Goal: Information Seeking & Learning: Learn about a topic

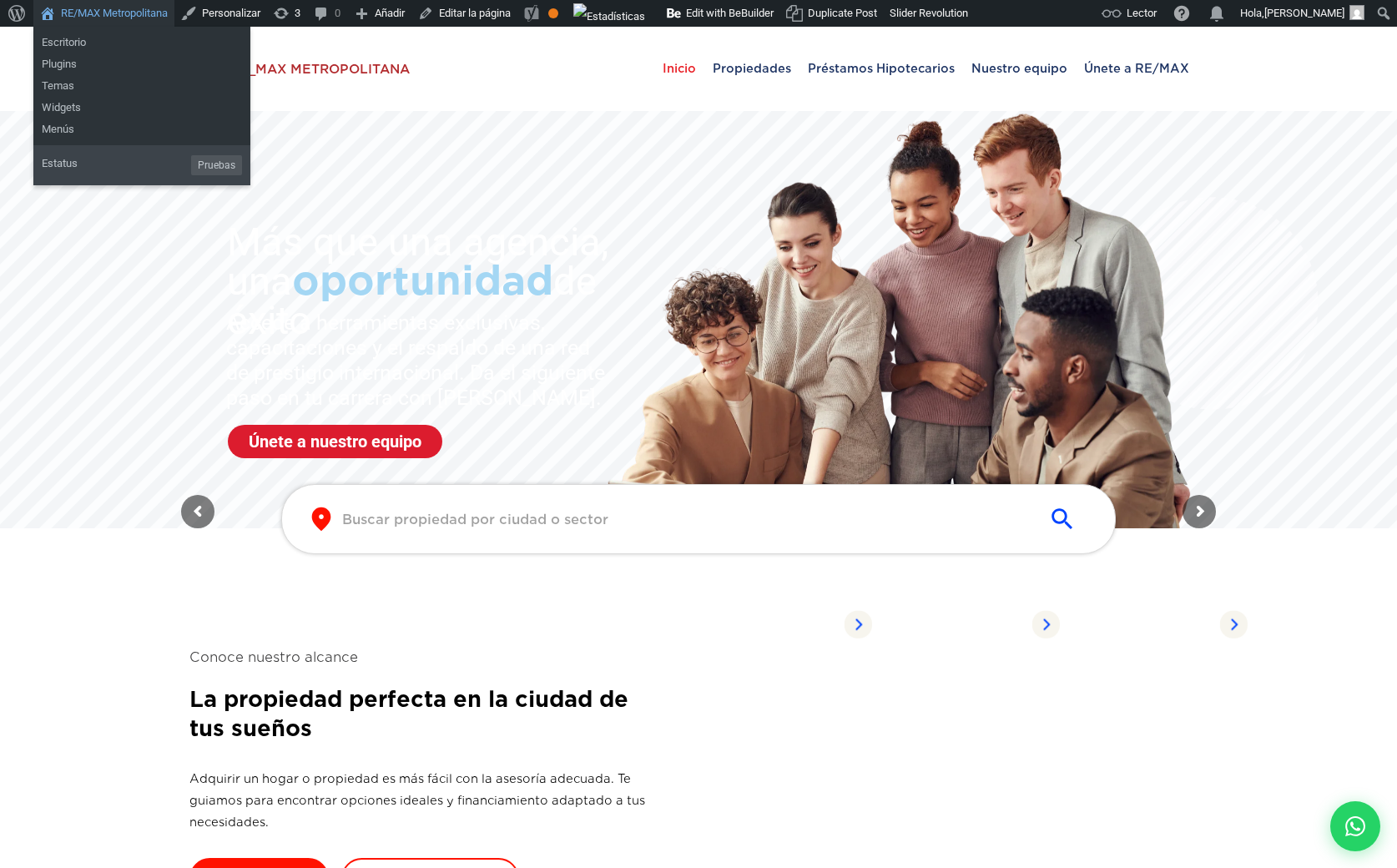
click at [107, 7] on link "RE/MAX Metropolitana" at bounding box center [104, 13] width 141 height 27
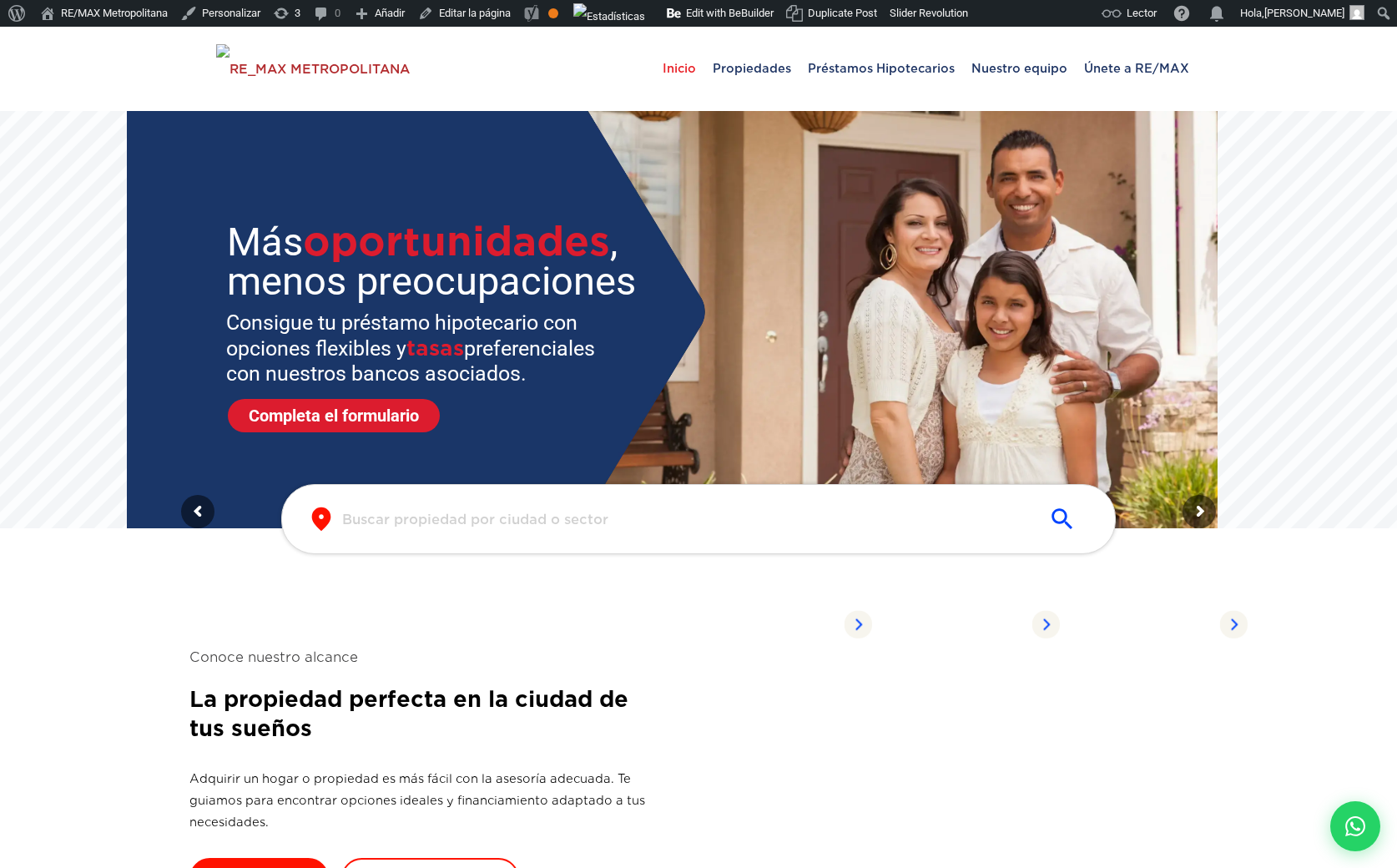
click at [566, 510] on input "text" at bounding box center [685, 519] width 687 height 19
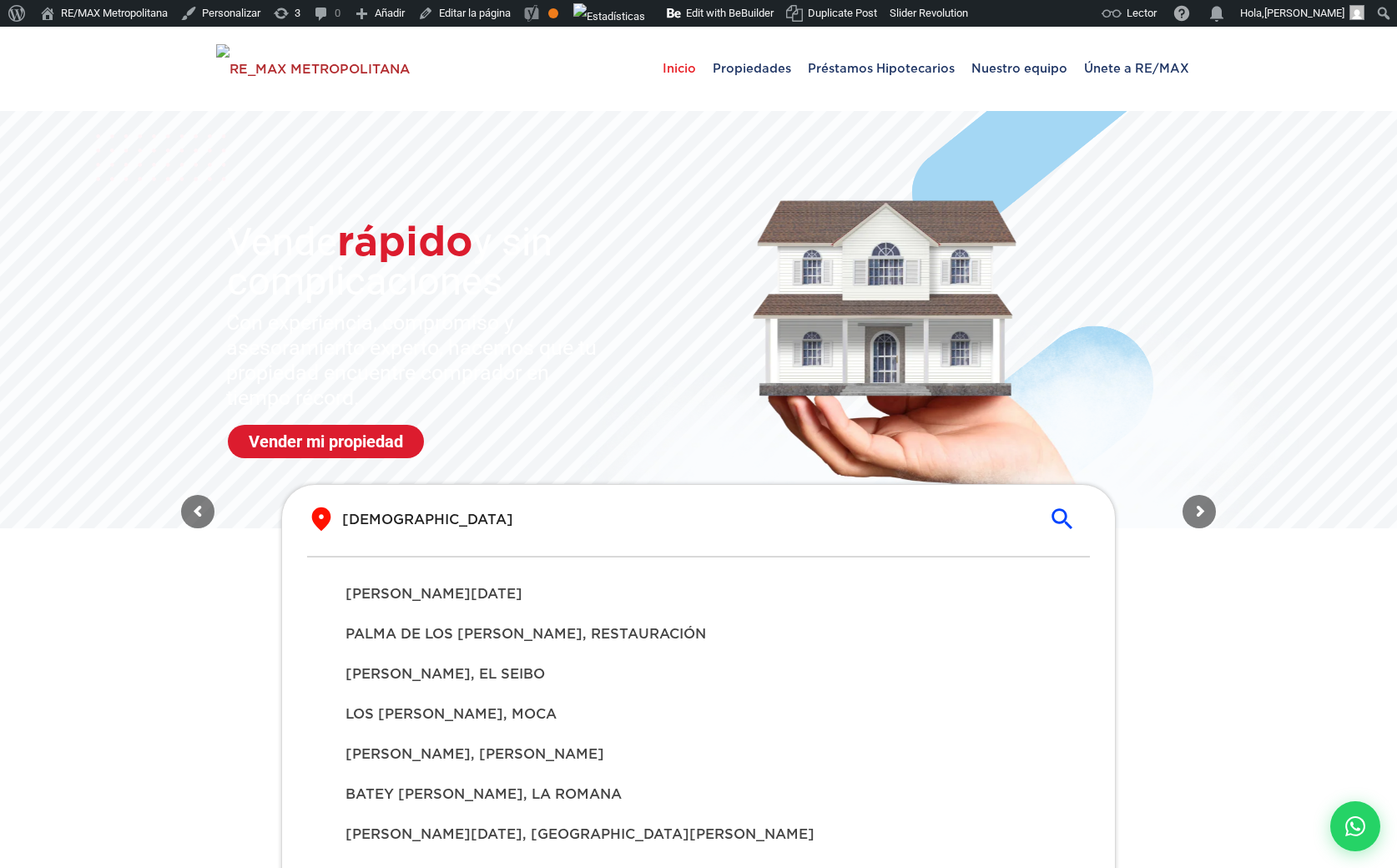
type input "[DEMOGRAPHIC_DATA]"
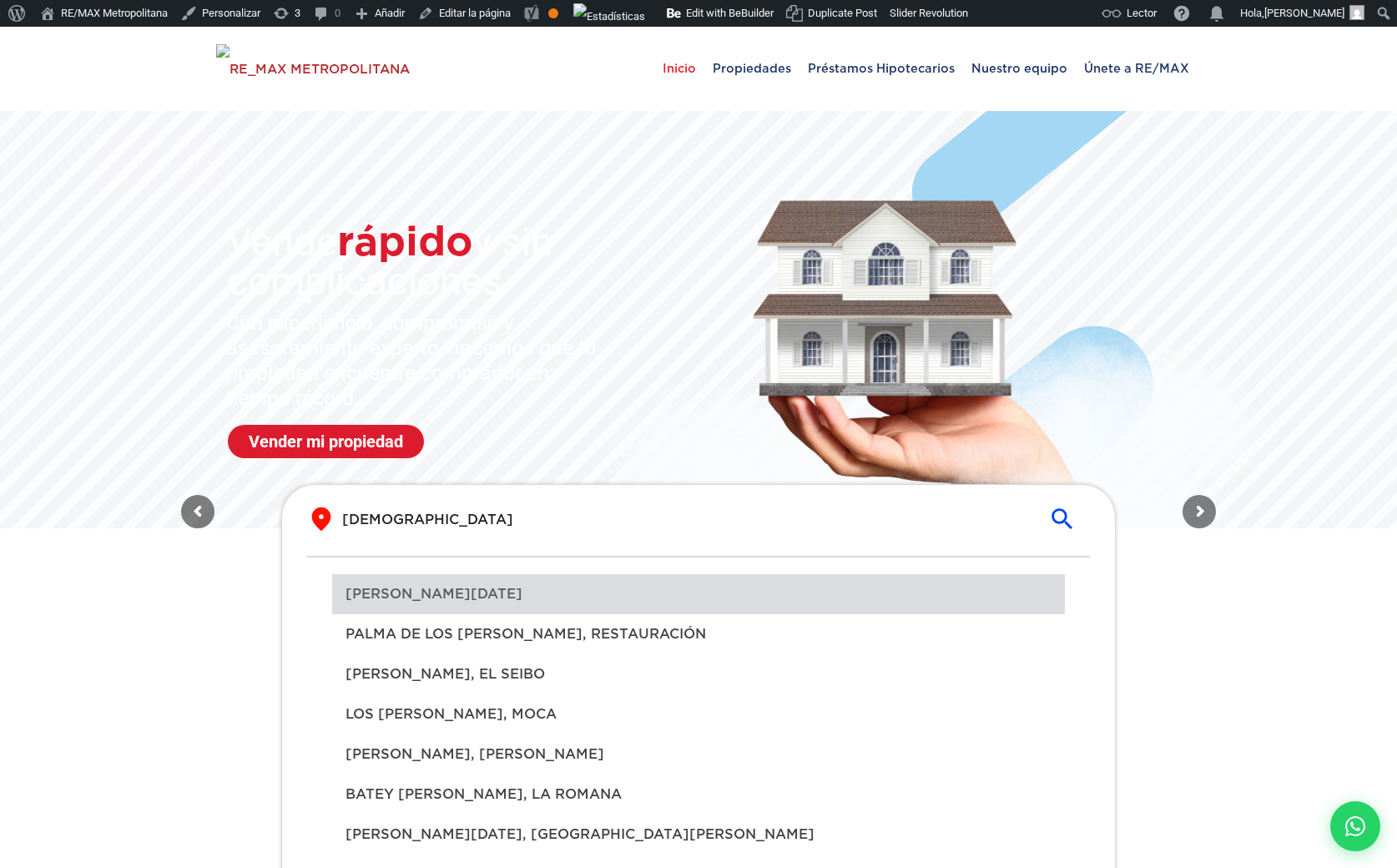
click at [451, 587] on span "[PERSON_NAME]" at bounding box center [698, 594] width 706 height 20
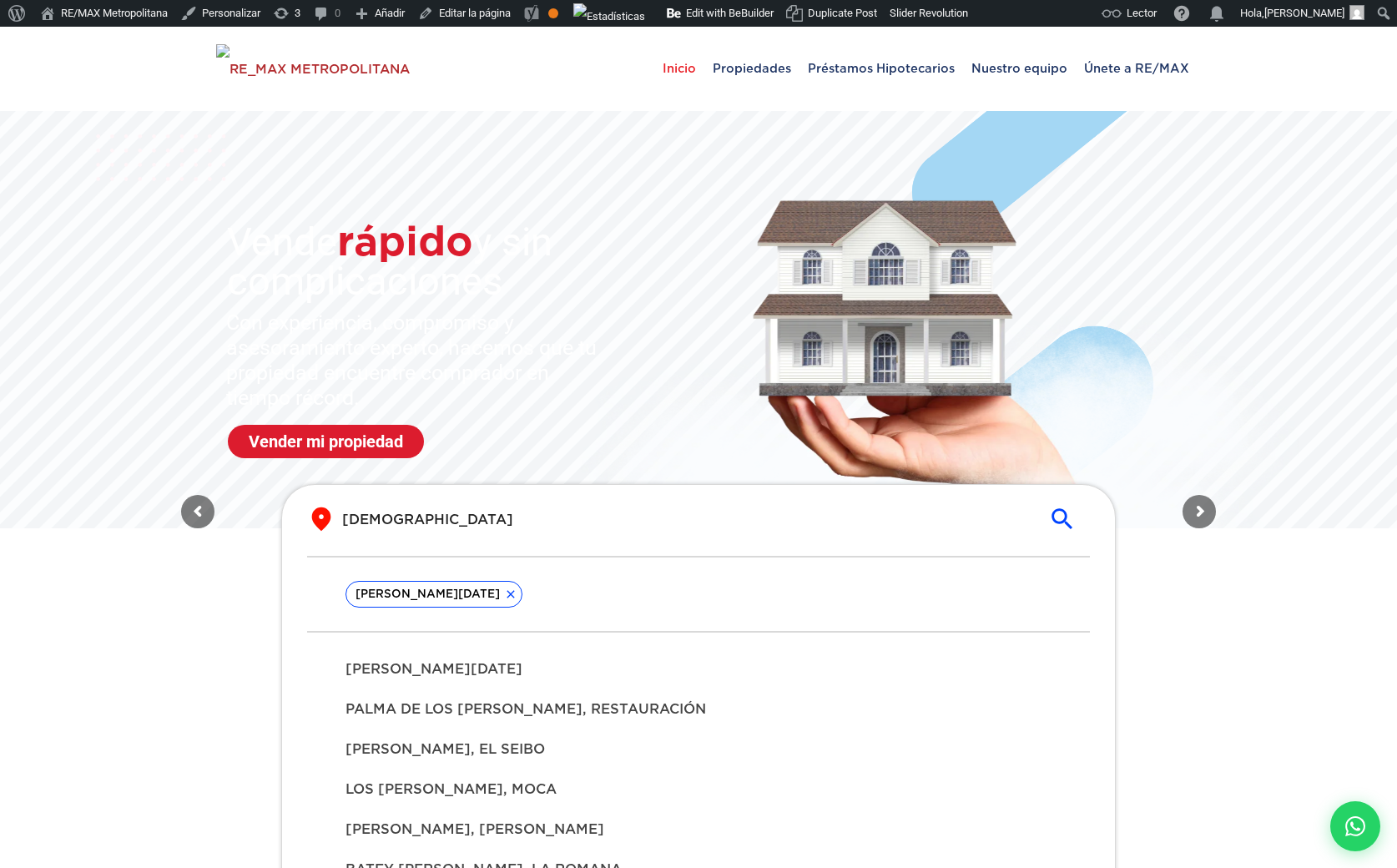
click at [441, 716] on span "PALMA DE LOS SANTOS, RESTAURACIÓN" at bounding box center [698, 709] width 706 height 20
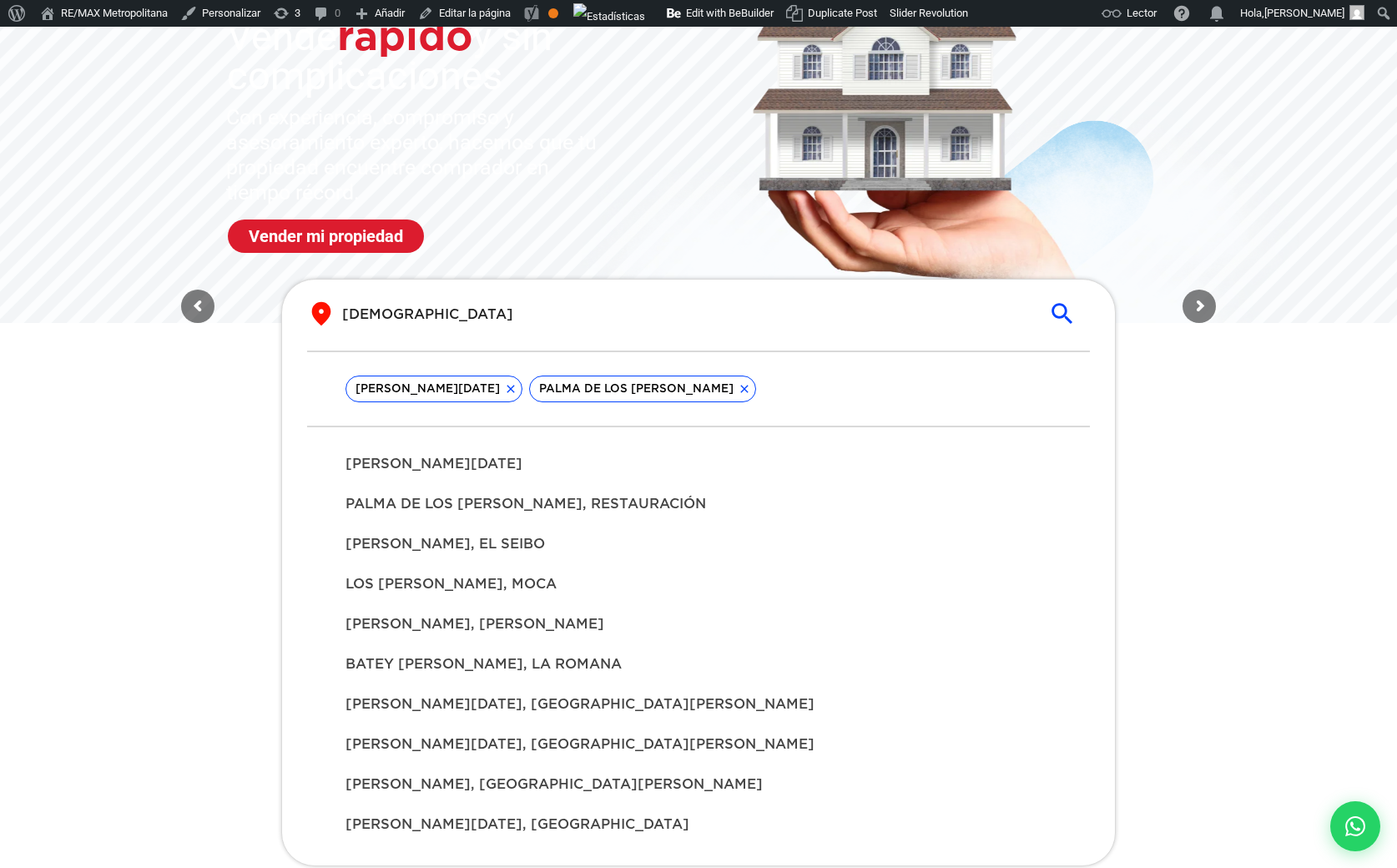
scroll to position [218, 0]
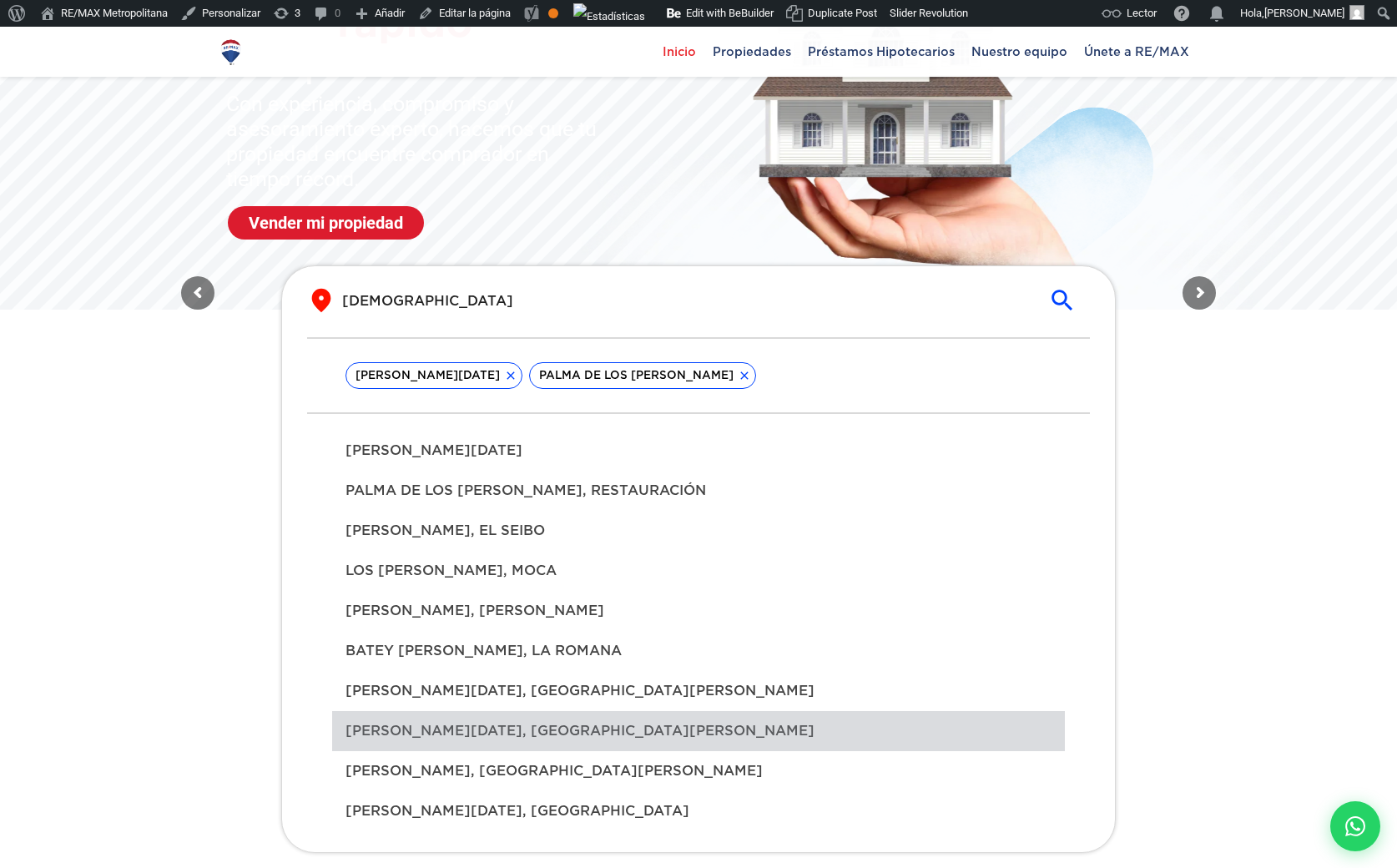
click at [466, 725] on span "SANTO DOMINGO SAVIO, LA VEGA" at bounding box center [698, 731] width 706 height 20
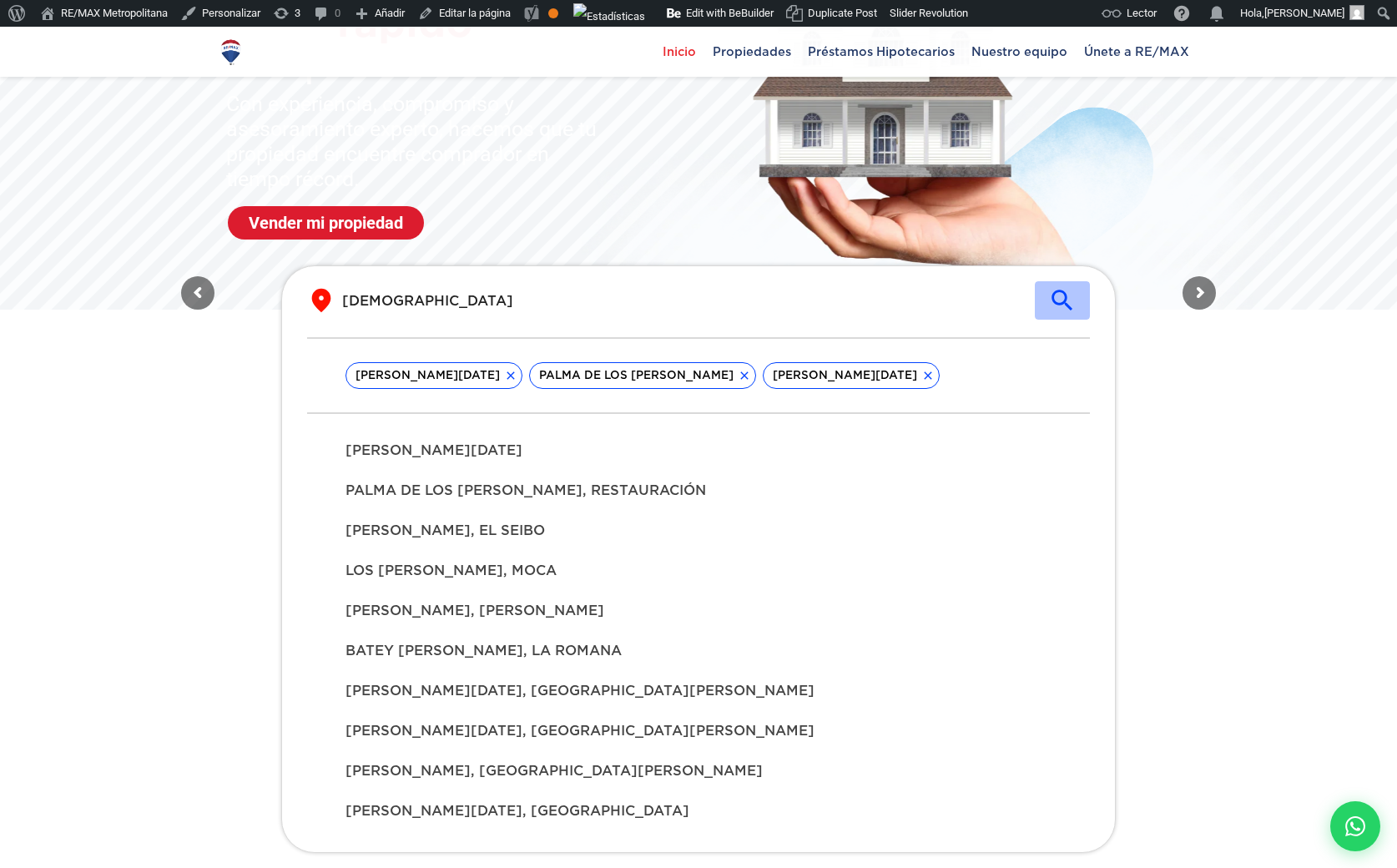
click at [1061, 294] on icon "submit" at bounding box center [1062, 300] width 28 height 28
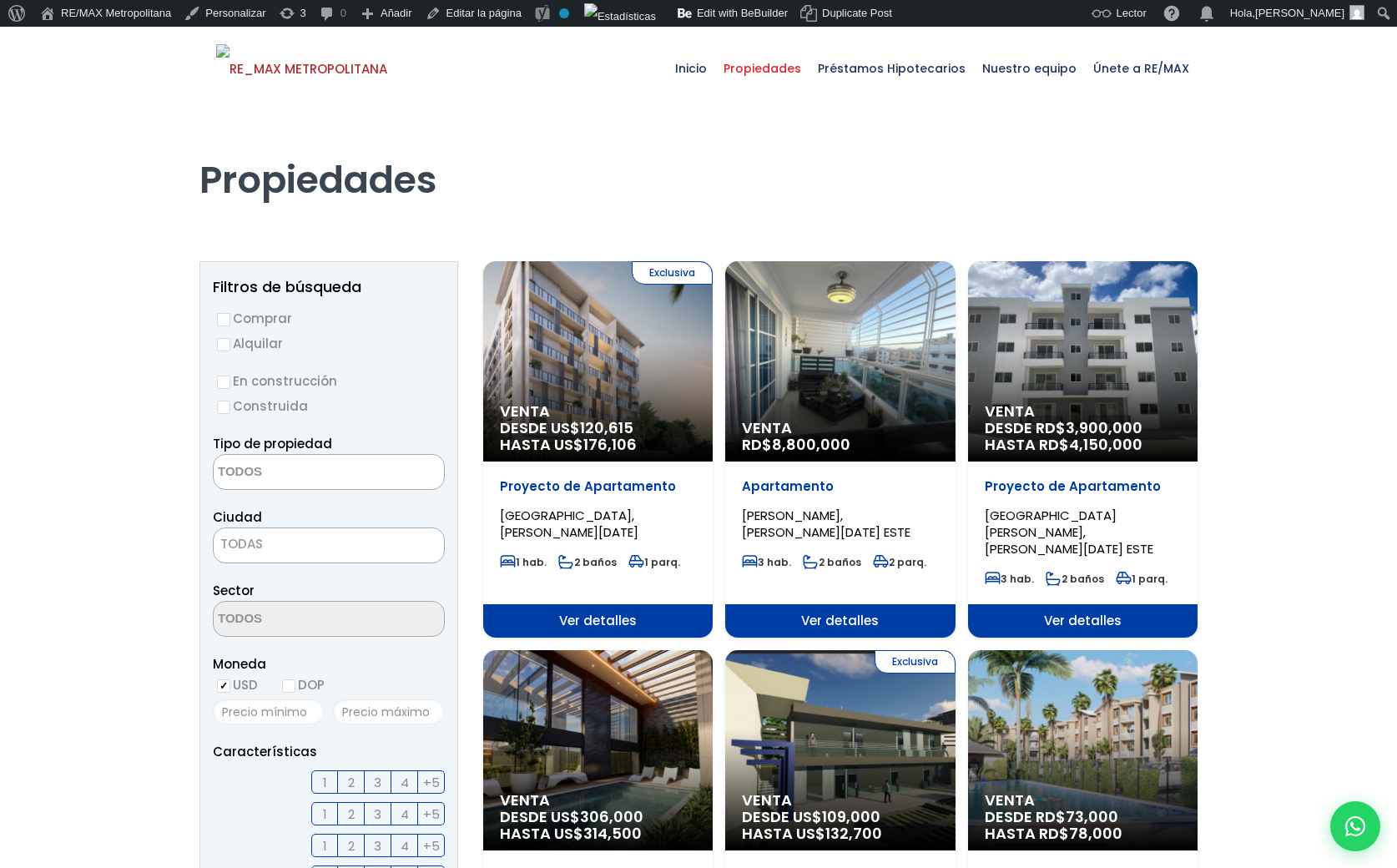
click at [615, 366] on div "Exclusiva Venta DESDE US$ 120,615 HASTA US$ 176,106" at bounding box center [598, 361] width 229 height 201
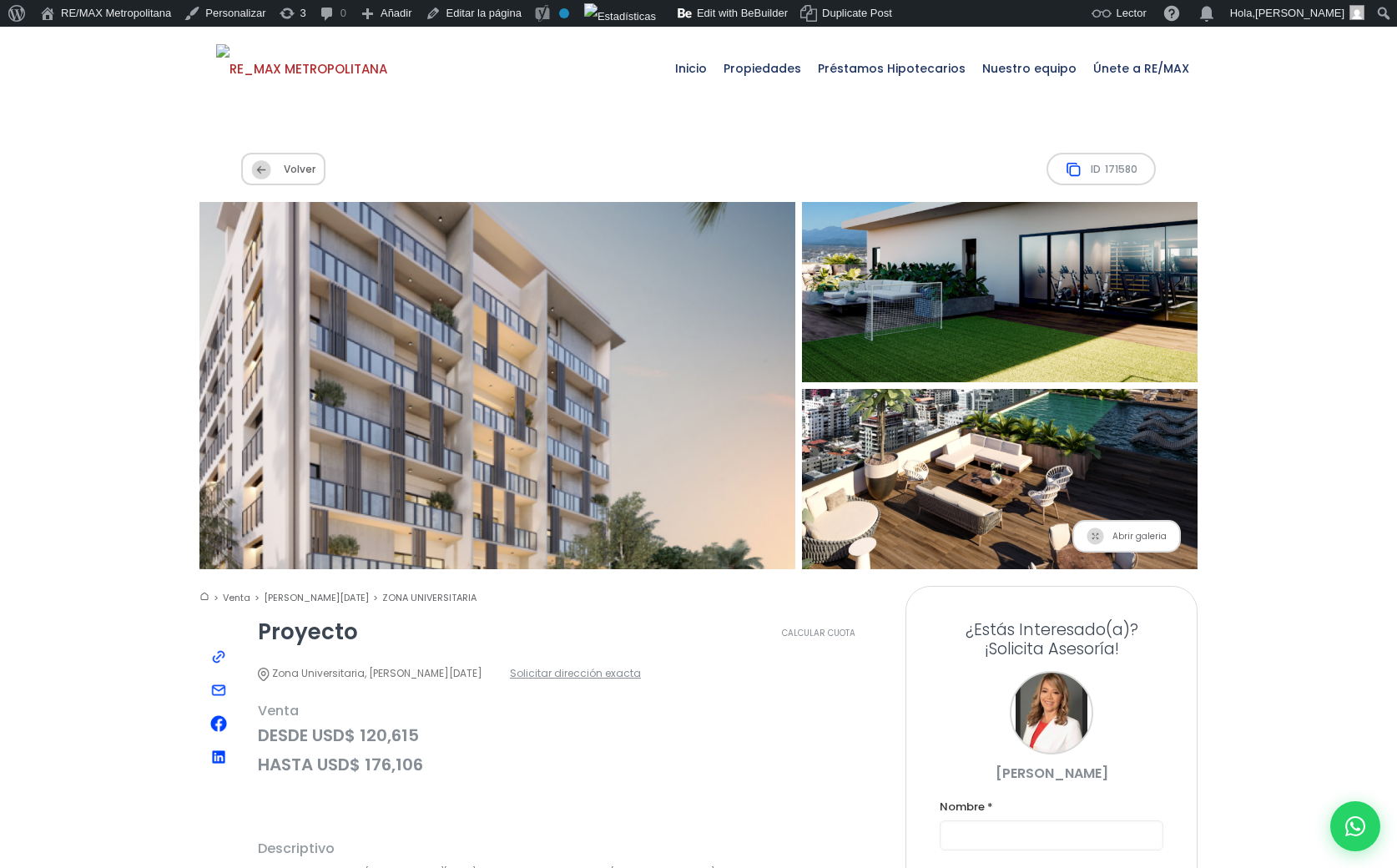
click at [1087, 167] on span "ID 171580" at bounding box center [1101, 170] width 109 height 33
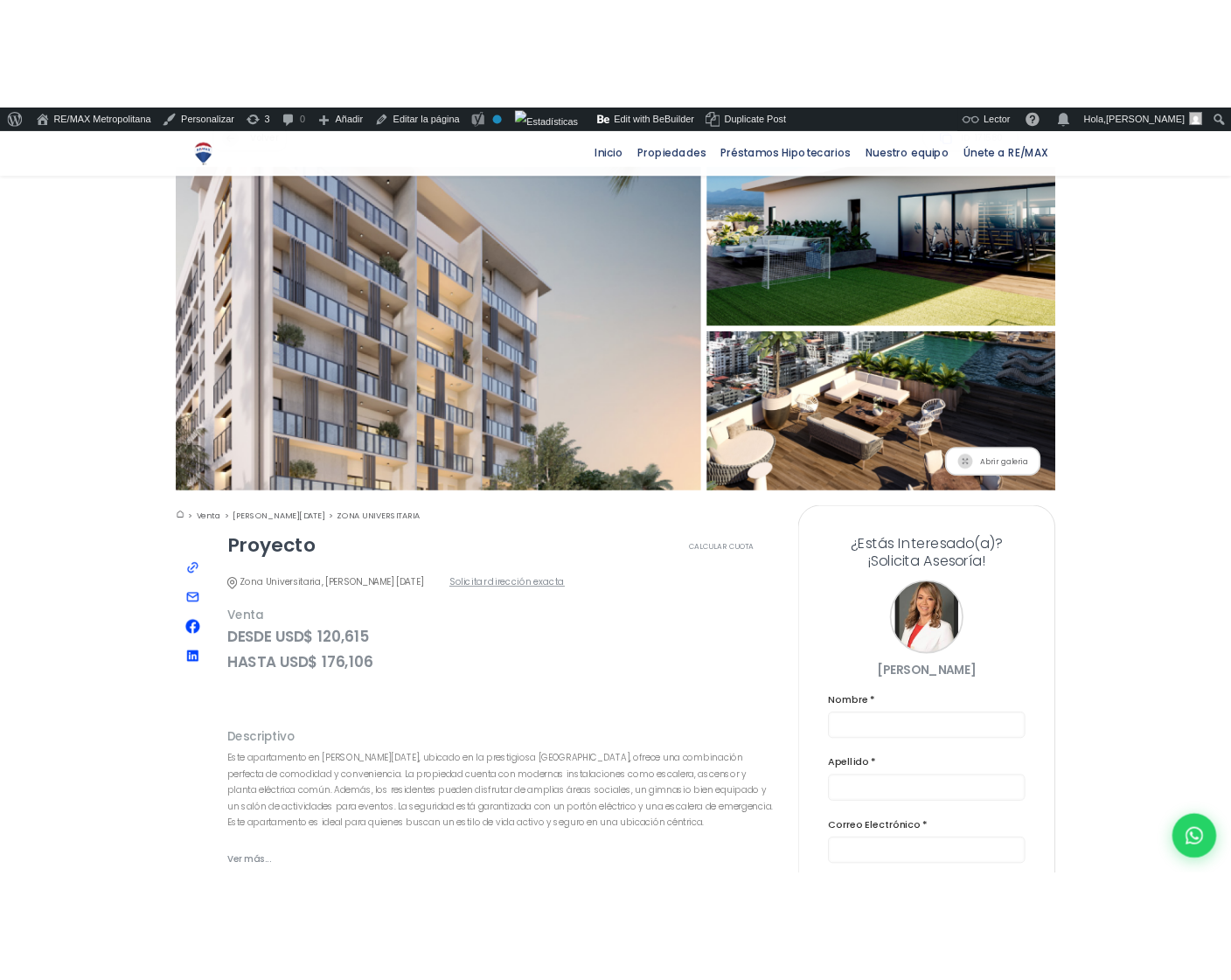
scroll to position [142, 0]
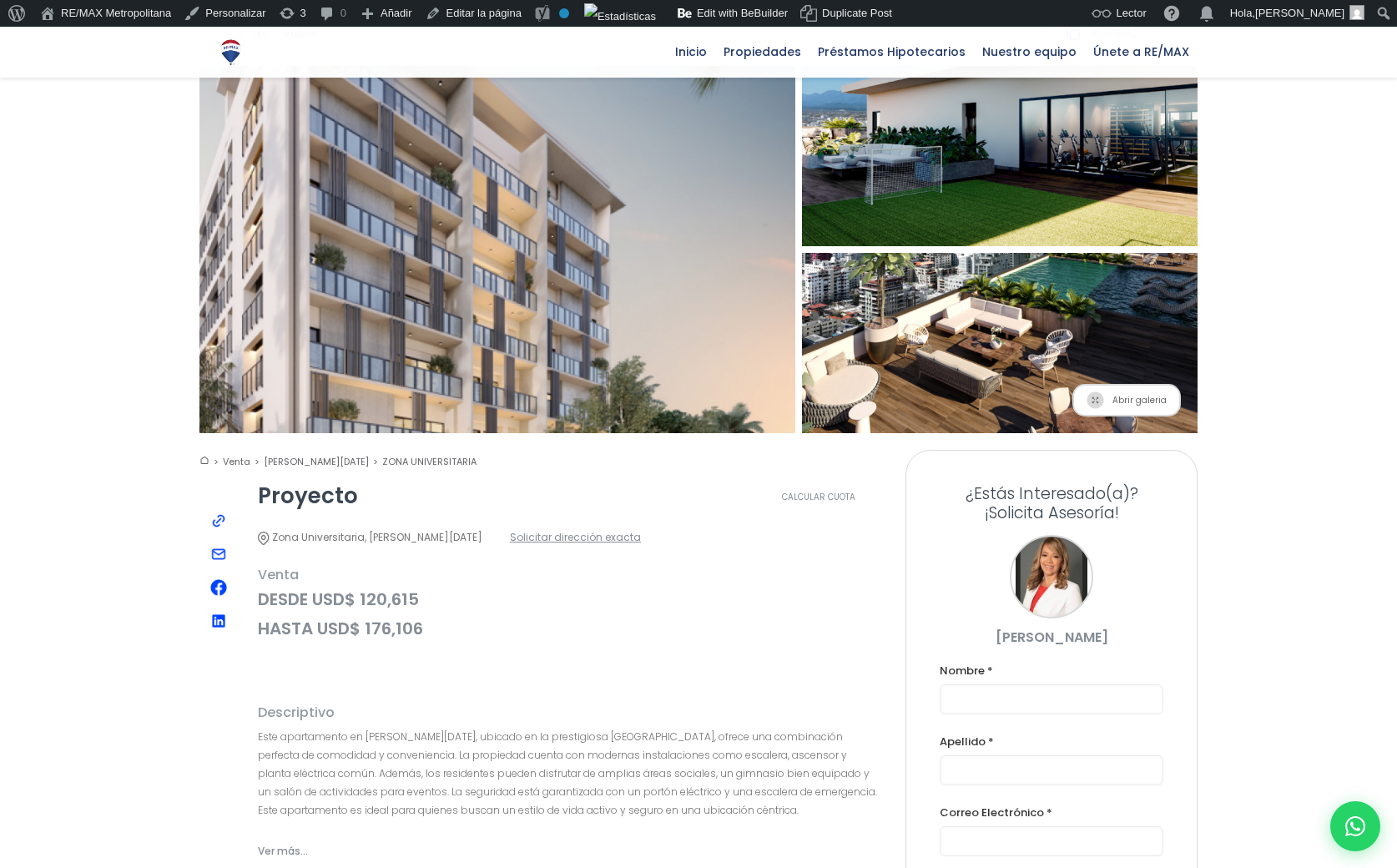
click at [215, 519] on img at bounding box center [218, 521] width 16 height 16
click at [1124, 401] on span "Abrir galeria" at bounding box center [1127, 401] width 108 height 33
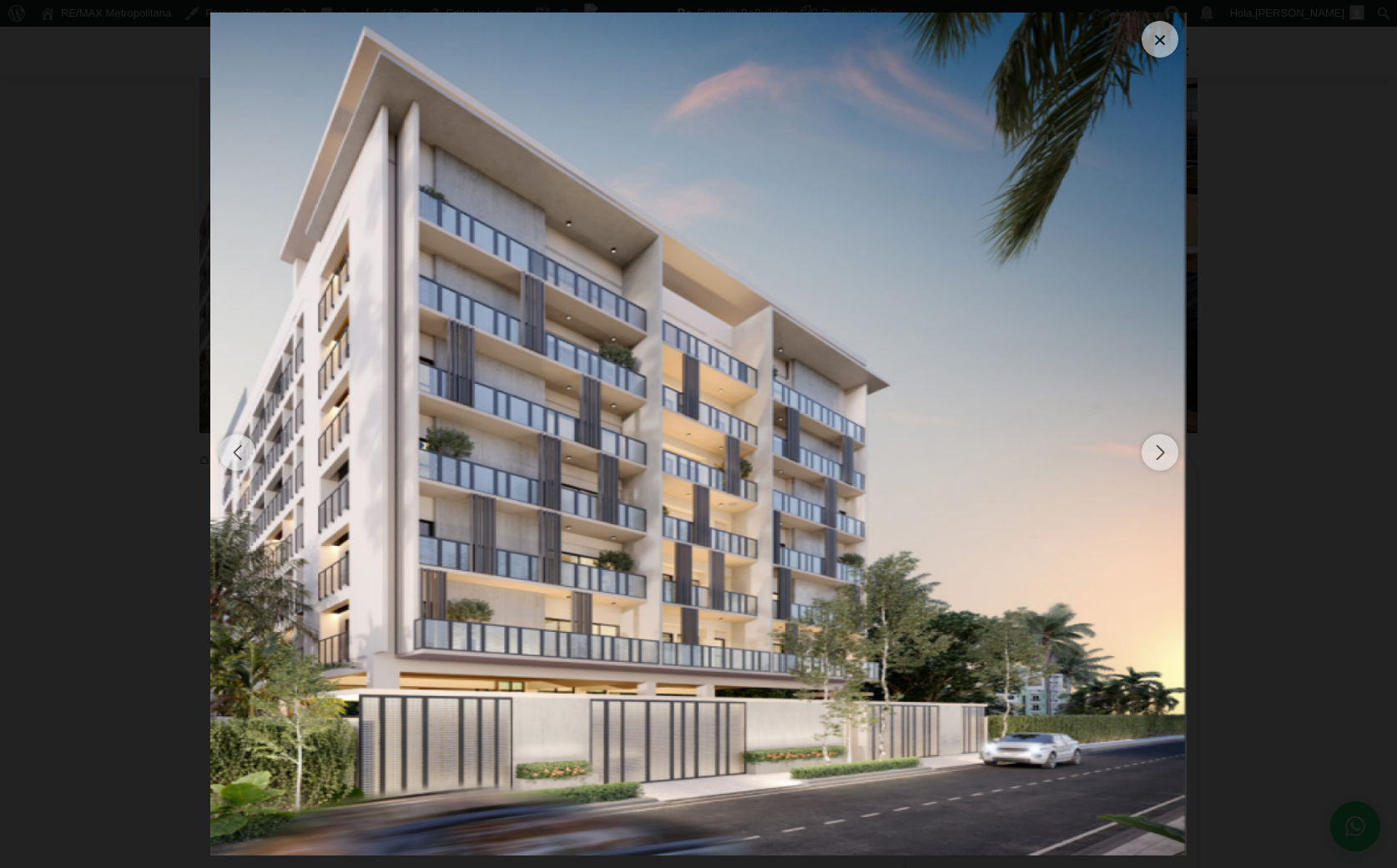
click at [1163, 453] on div "Next slide" at bounding box center [1160, 453] width 37 height 37
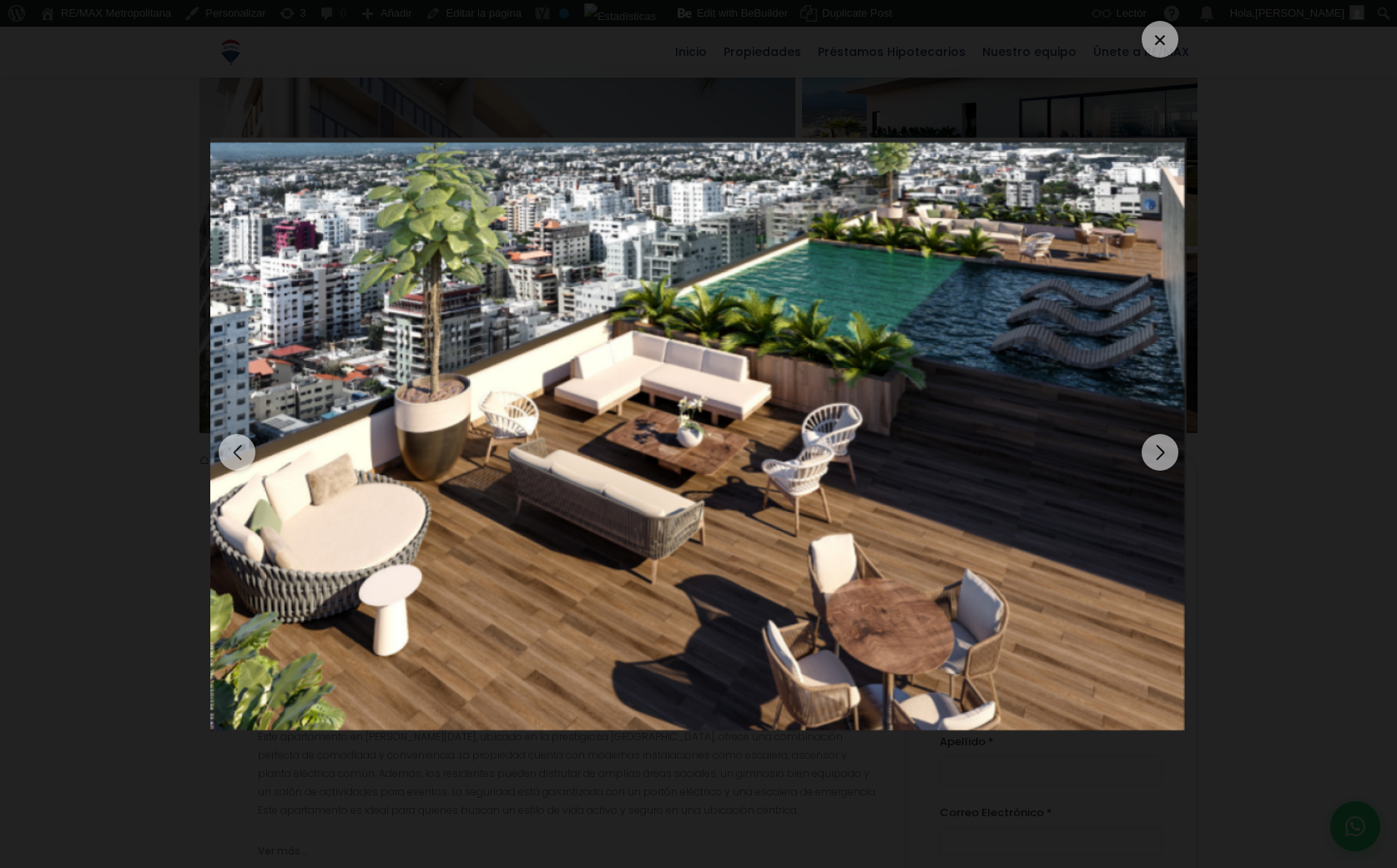
click at [1163, 453] on div "Next slide" at bounding box center [1160, 453] width 37 height 37
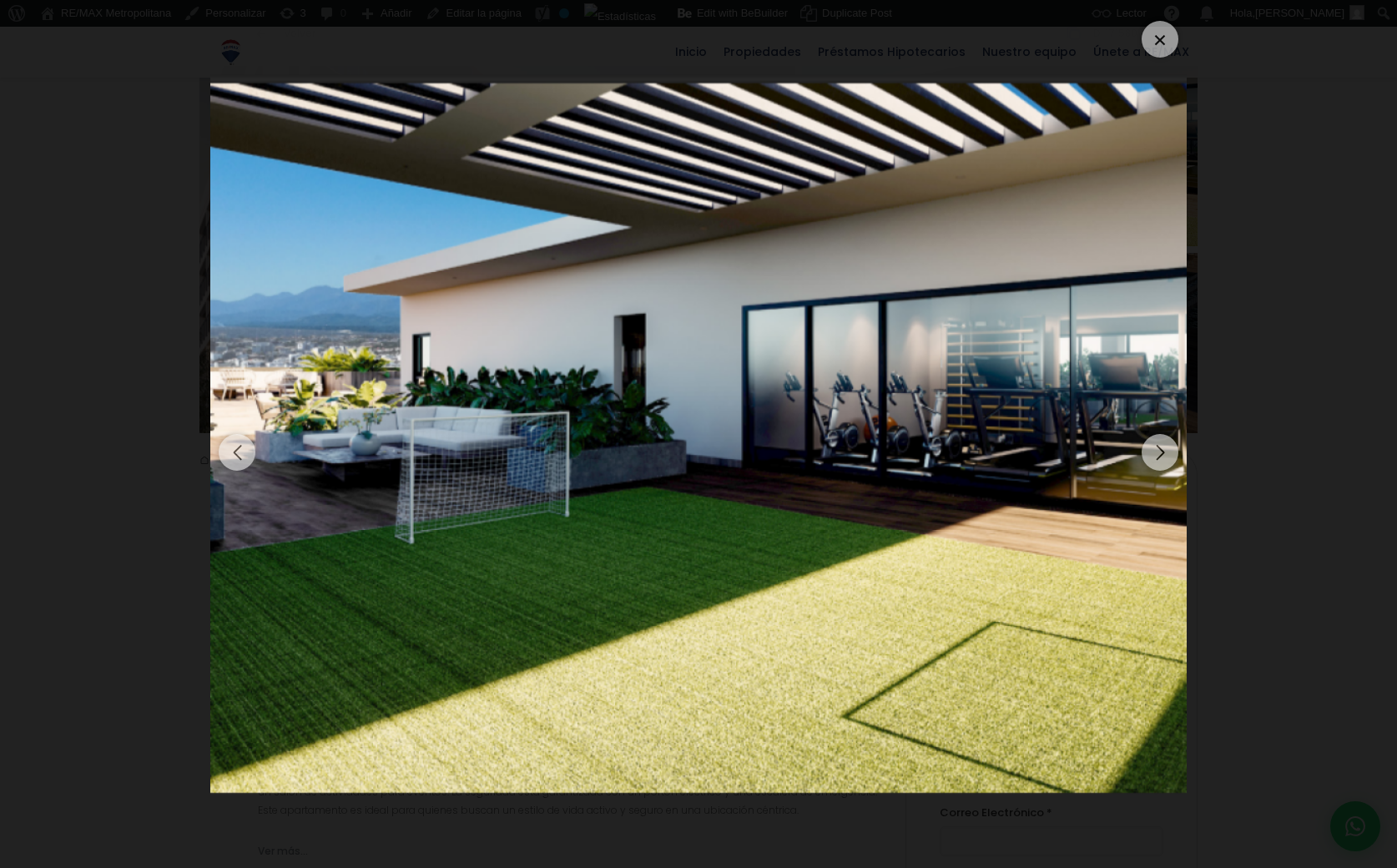
click at [1150, 48] on div at bounding box center [1160, 39] width 37 height 37
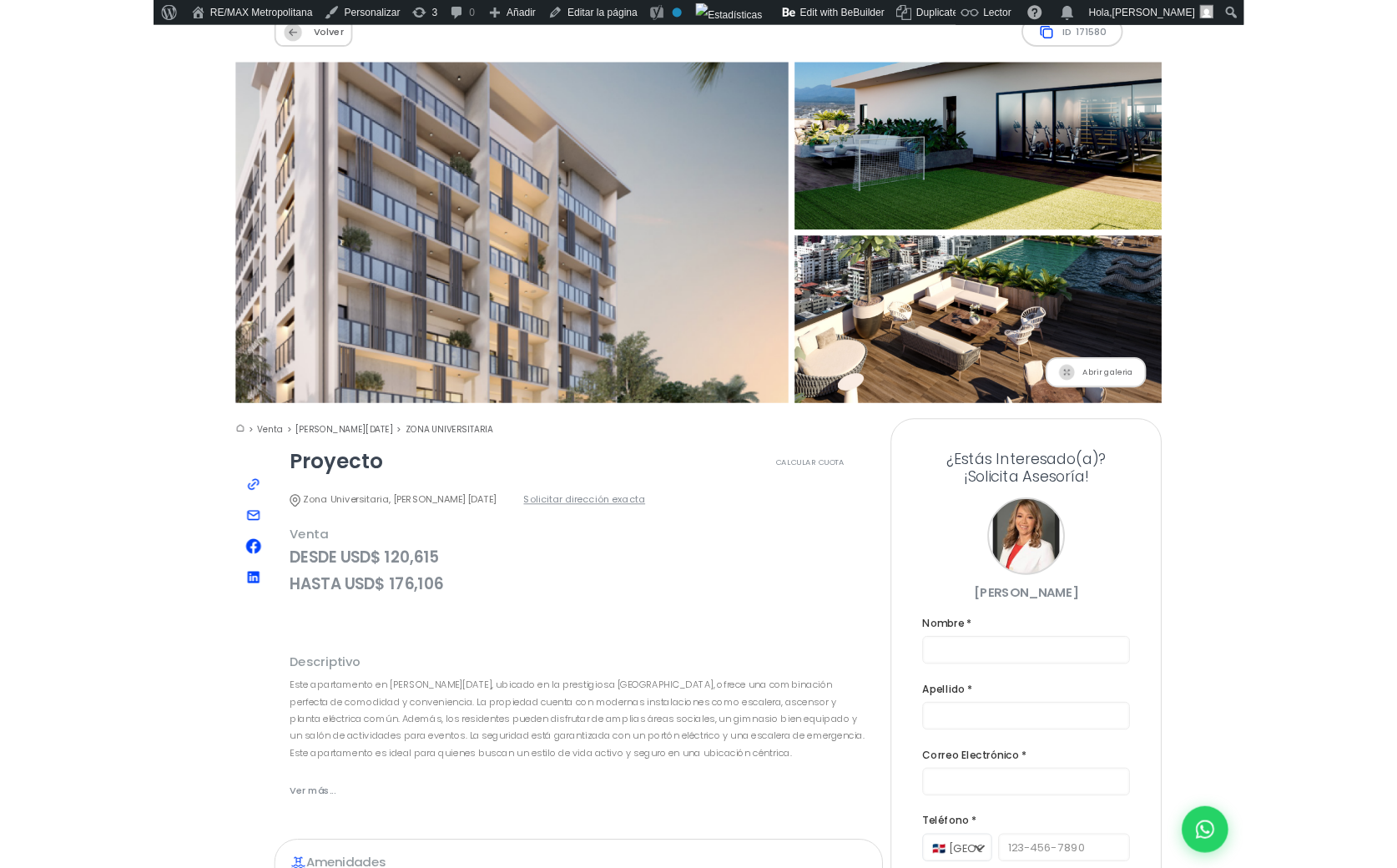
scroll to position [0, 0]
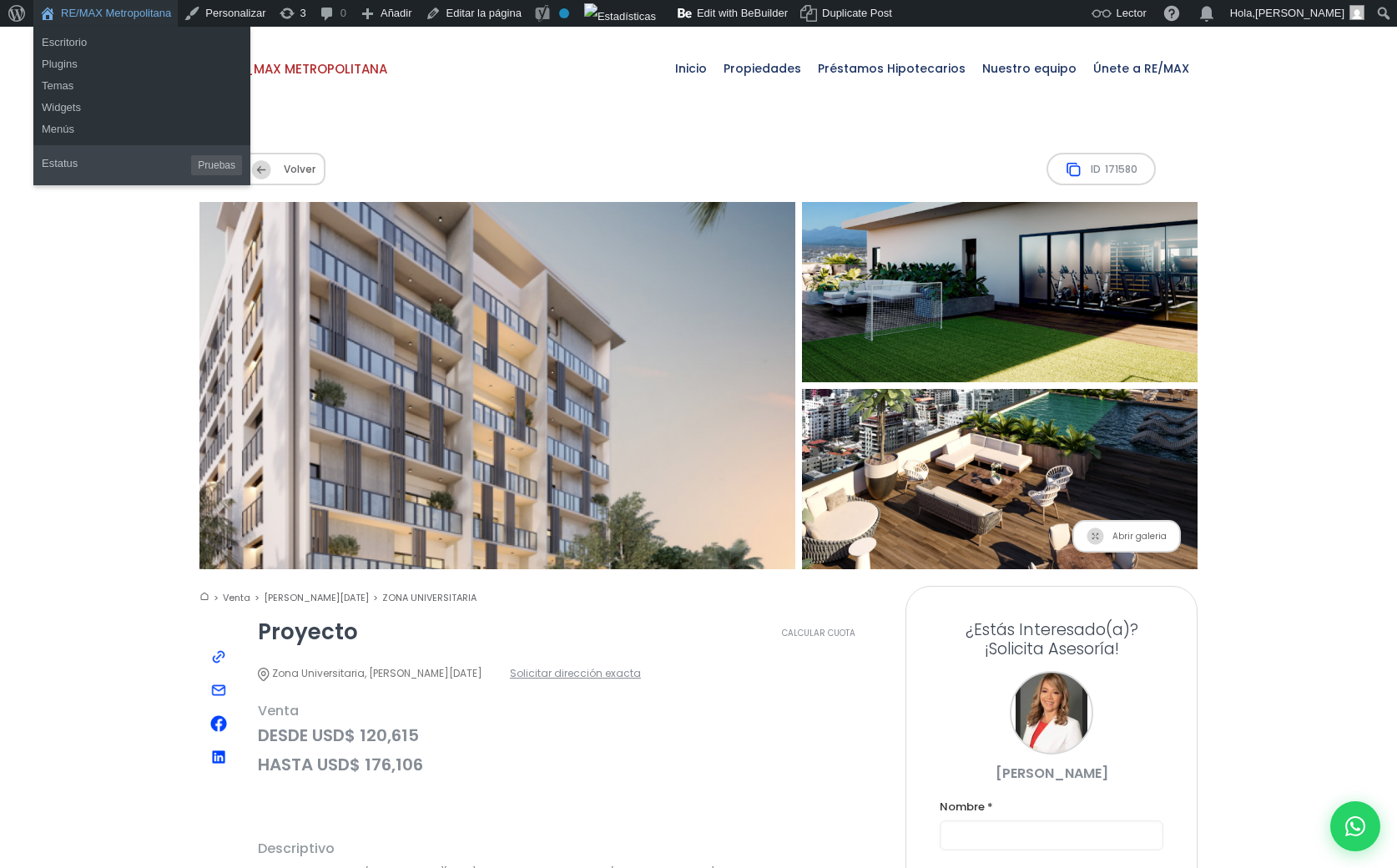
click at [136, 14] on link "RE/MAX Metropolitana" at bounding box center [105, 13] width 145 height 27
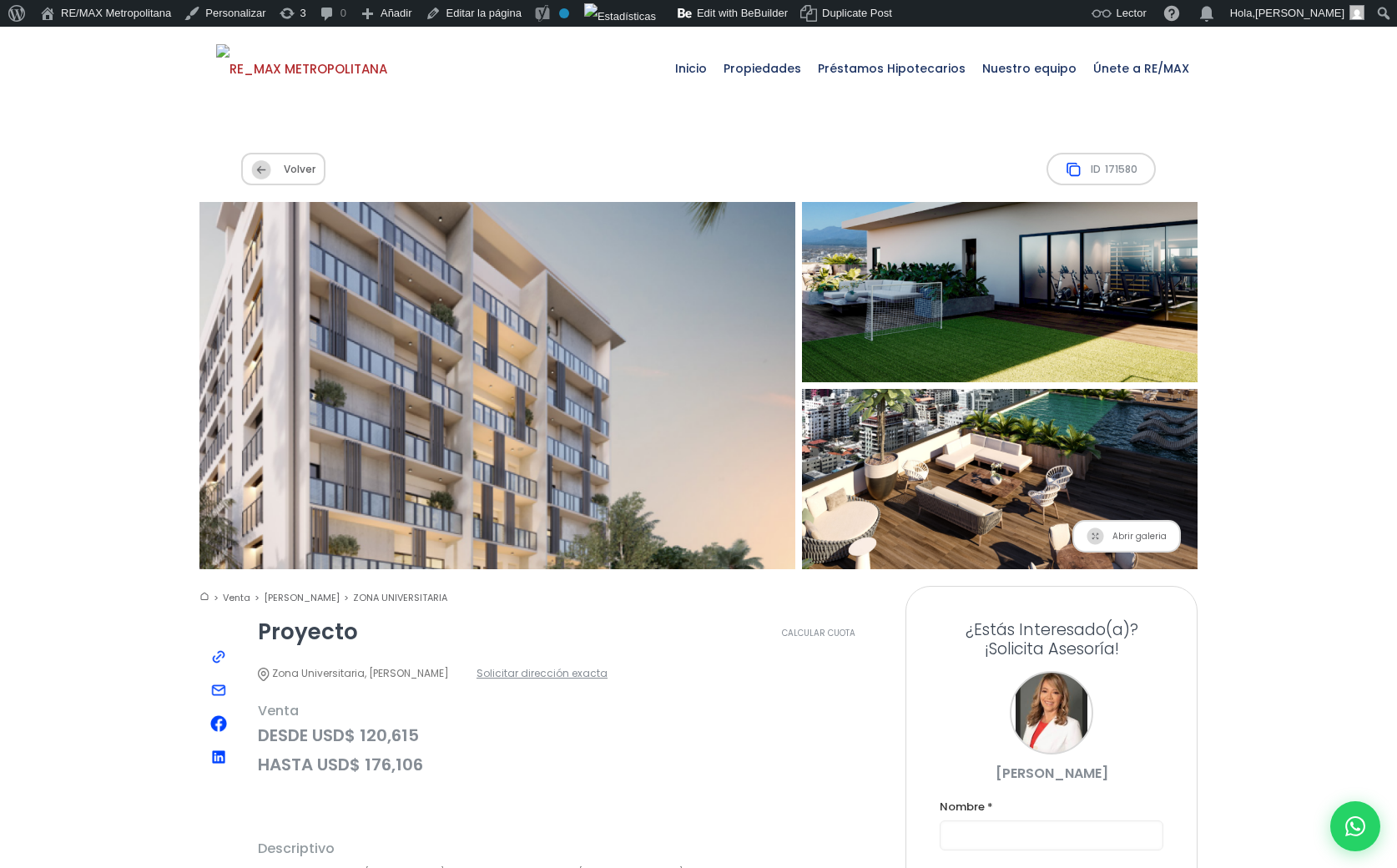
click at [1088, 163] on span "ID 171580" at bounding box center [1101, 170] width 109 height 33
click at [219, 658] on img at bounding box center [218, 657] width 16 height 16
click at [1088, 171] on span "ID 171580" at bounding box center [1101, 170] width 109 height 33
click at [1074, 178] on span "ID 171580" at bounding box center [1101, 170] width 109 height 33
click at [218, 661] on img at bounding box center [218, 657] width 16 height 16
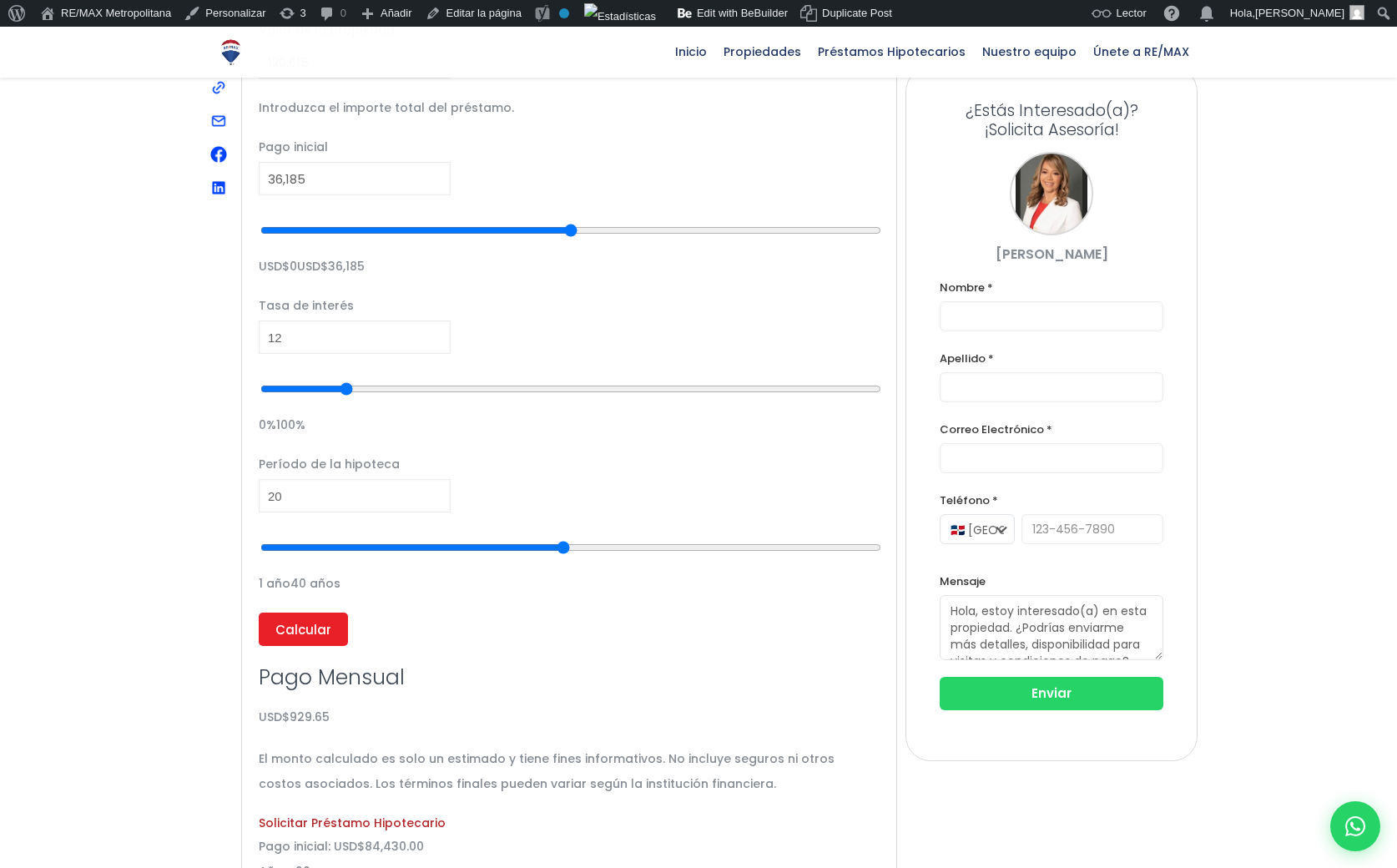
scroll to position [1257, 0]
